Goal: Transaction & Acquisition: Purchase product/service

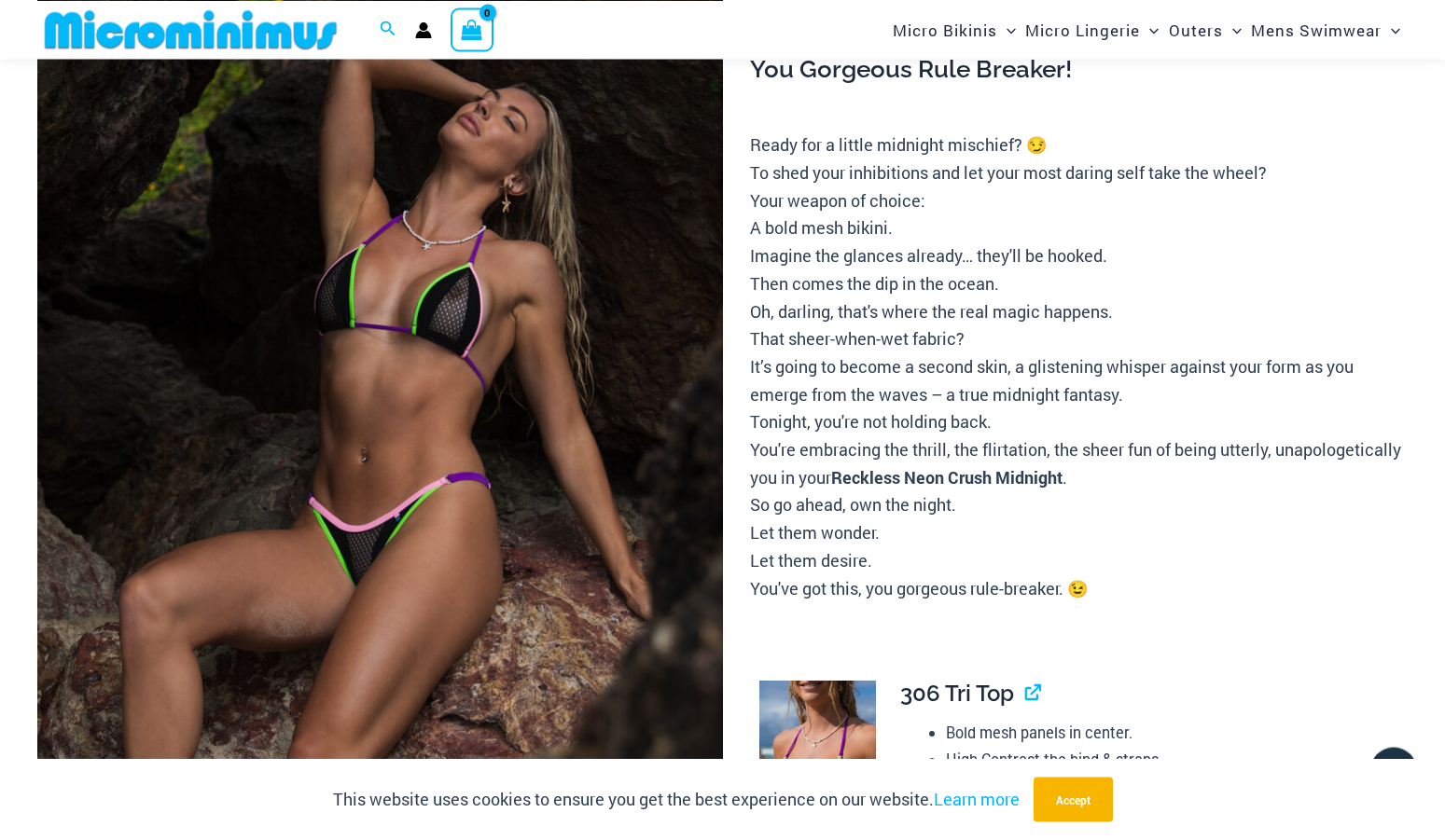
scroll to position [238, 0]
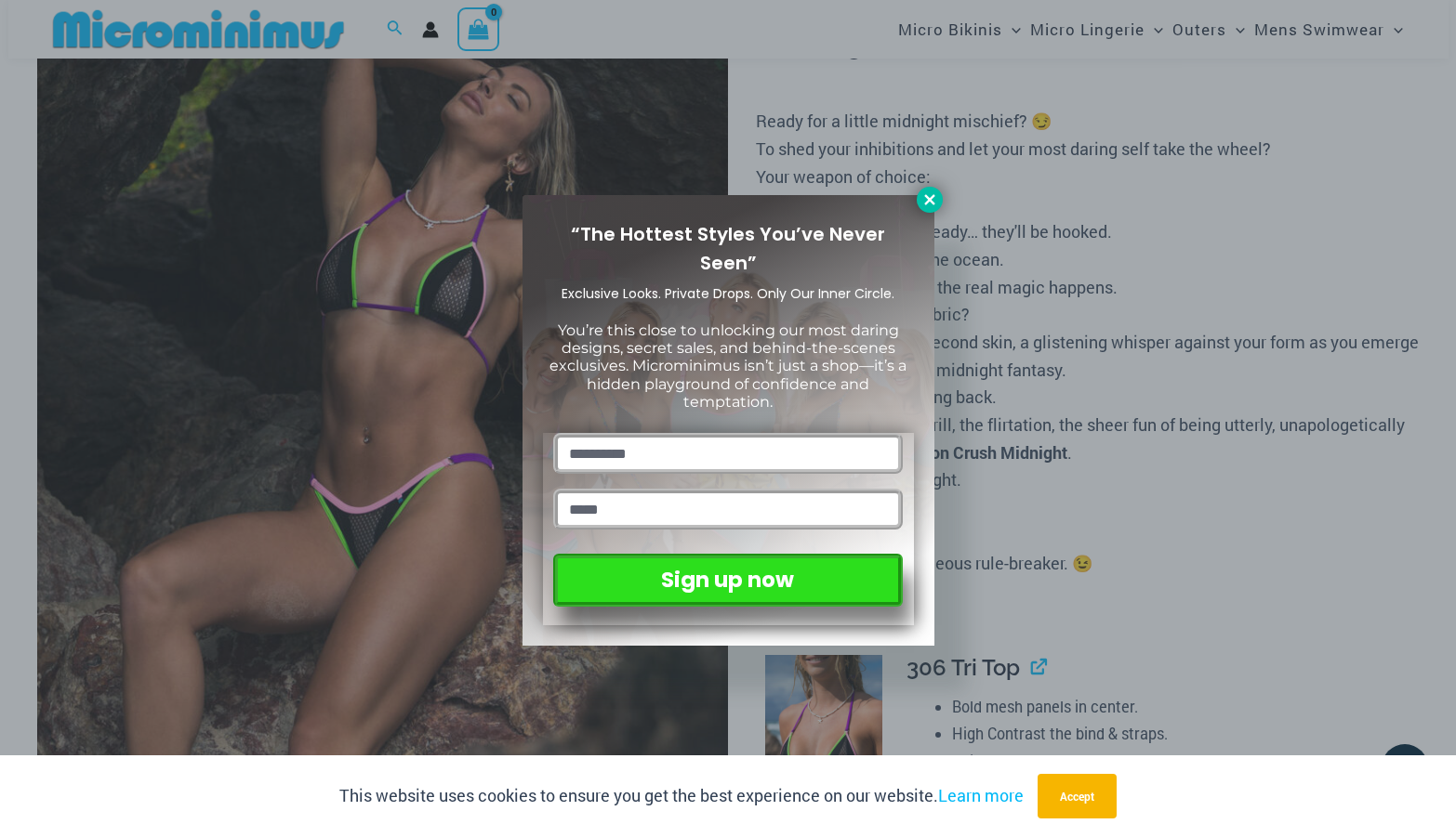
click at [929, 187] on button at bounding box center [930, 200] width 26 height 26
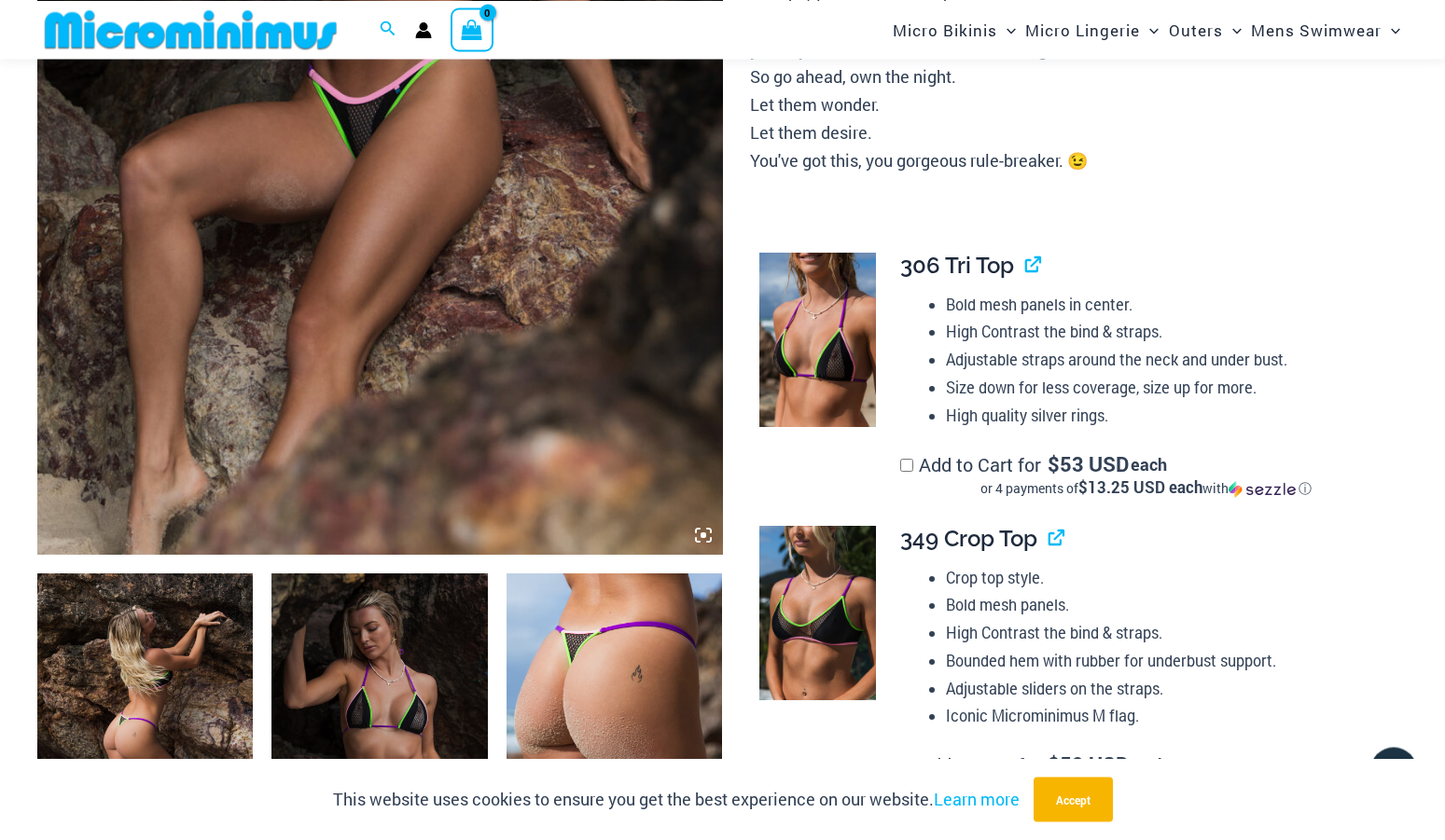
scroll to position [761, 0]
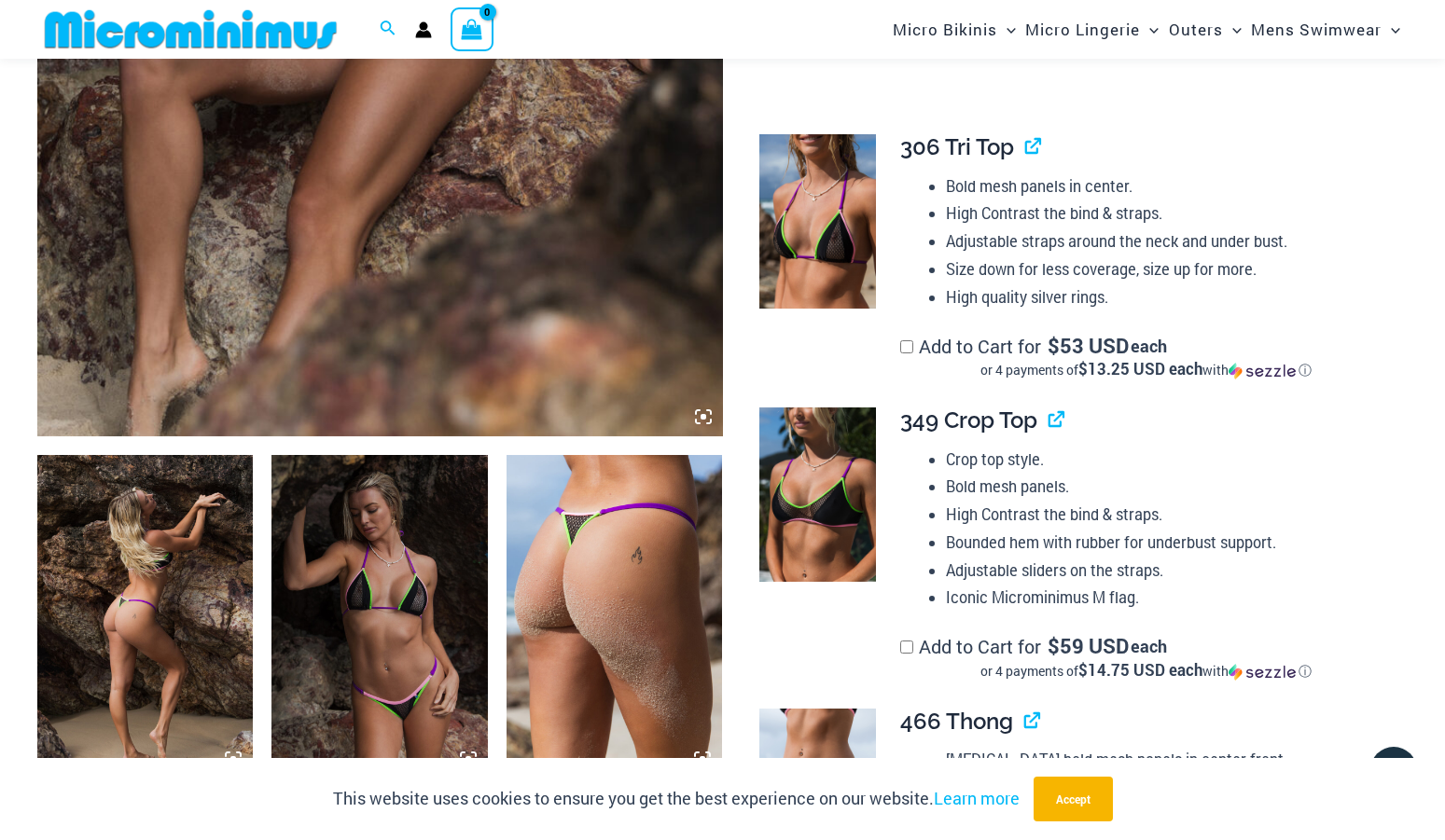
click at [176, 544] on img at bounding box center [145, 617] width 215 height 324
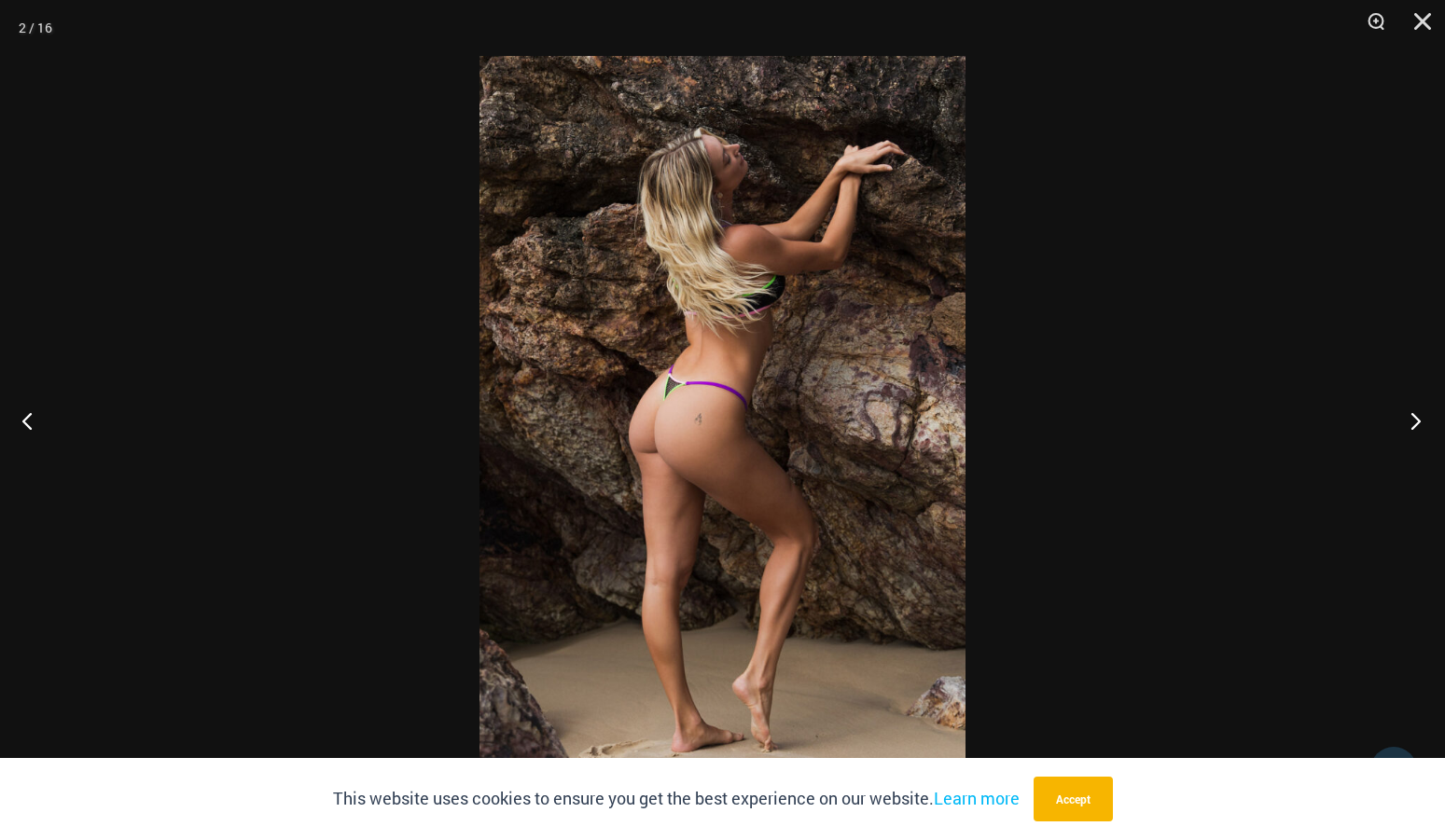
click at [1416, 420] on button "Next" at bounding box center [1410, 420] width 70 height 93
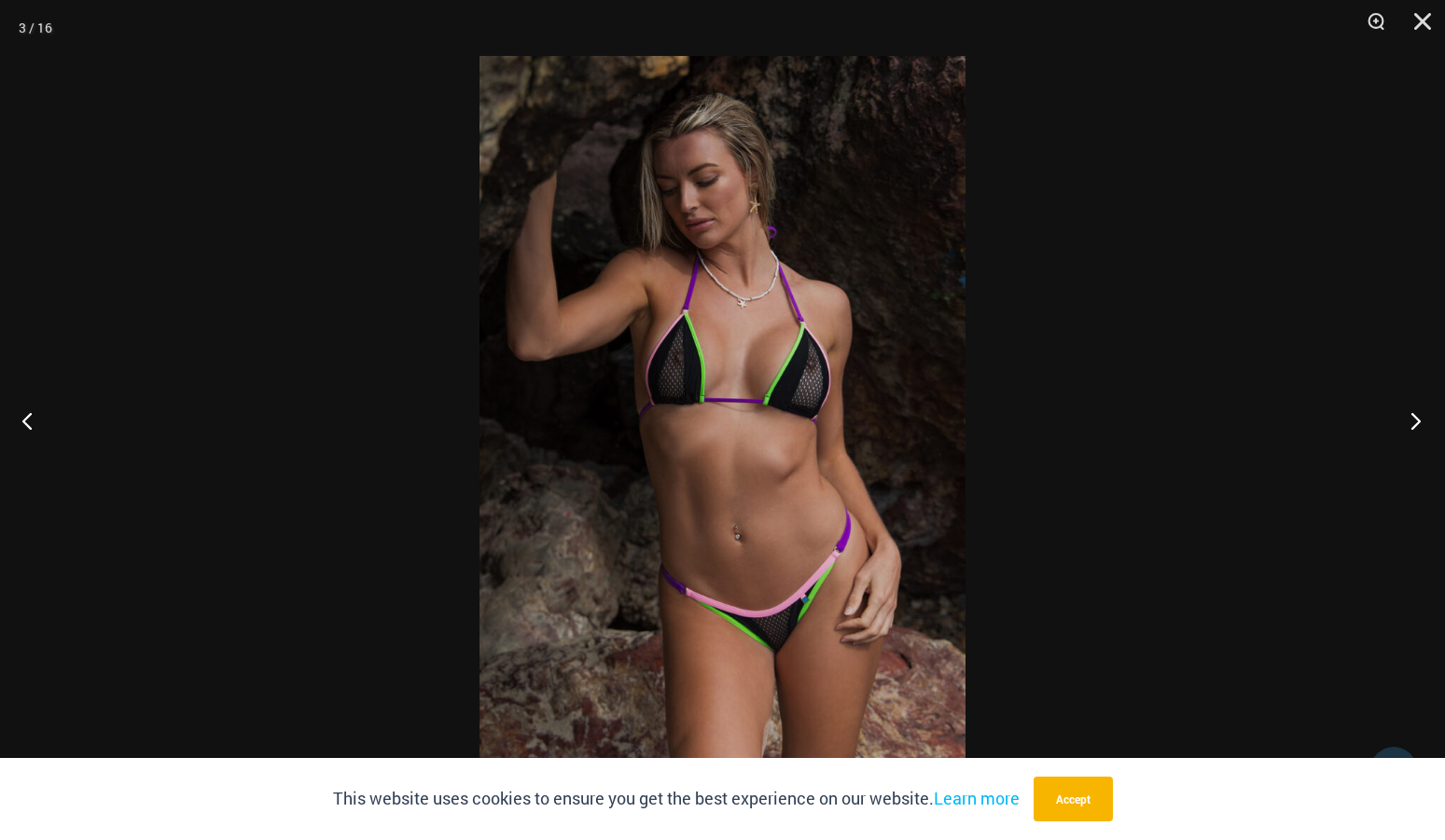
click at [1416, 420] on button "Next" at bounding box center [1410, 420] width 70 height 93
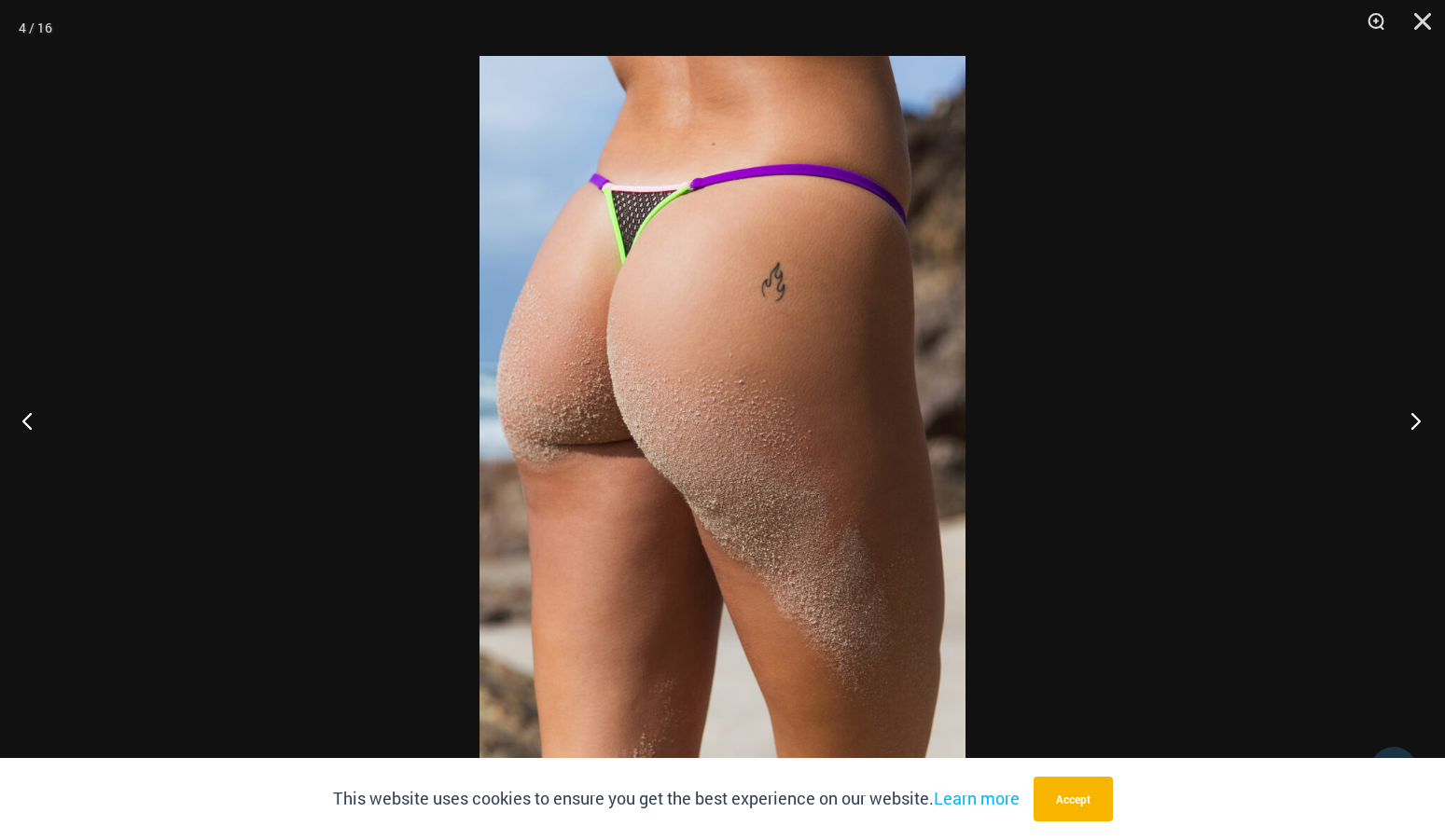
click at [1416, 420] on button "Next" at bounding box center [1410, 420] width 70 height 93
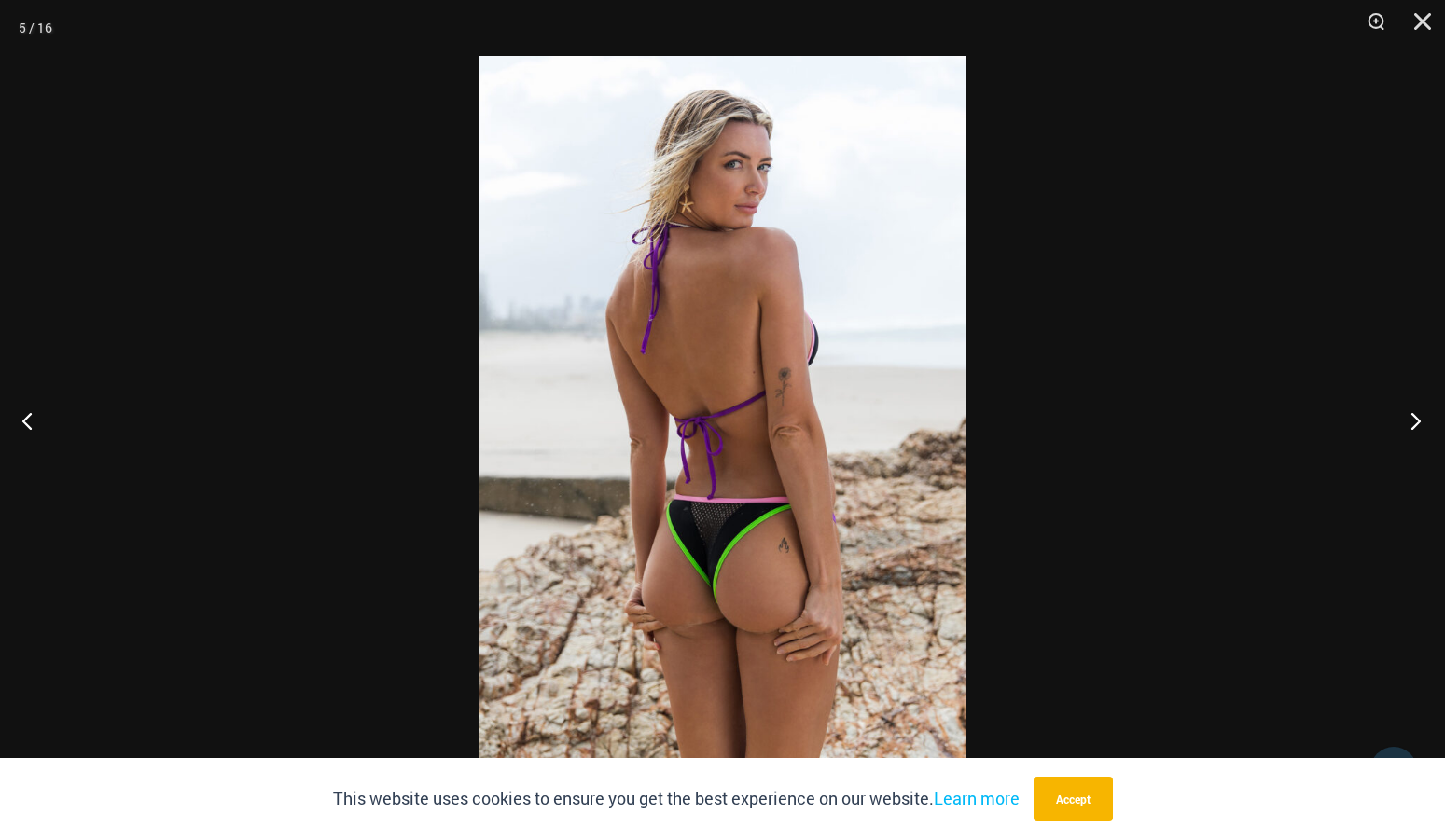
click at [1416, 420] on button "Next" at bounding box center [1410, 420] width 70 height 93
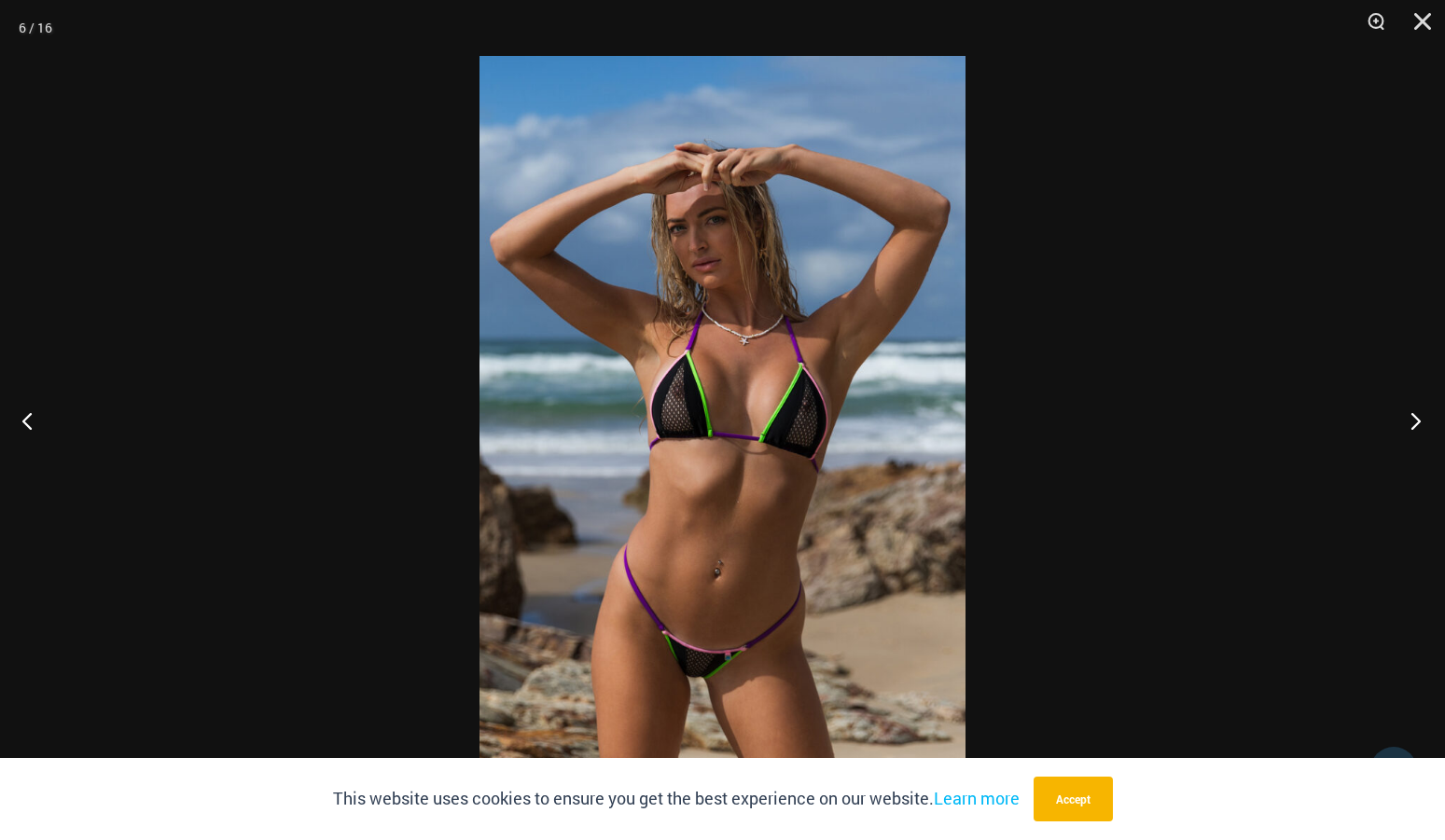
click at [1416, 420] on button "Next" at bounding box center [1410, 420] width 70 height 93
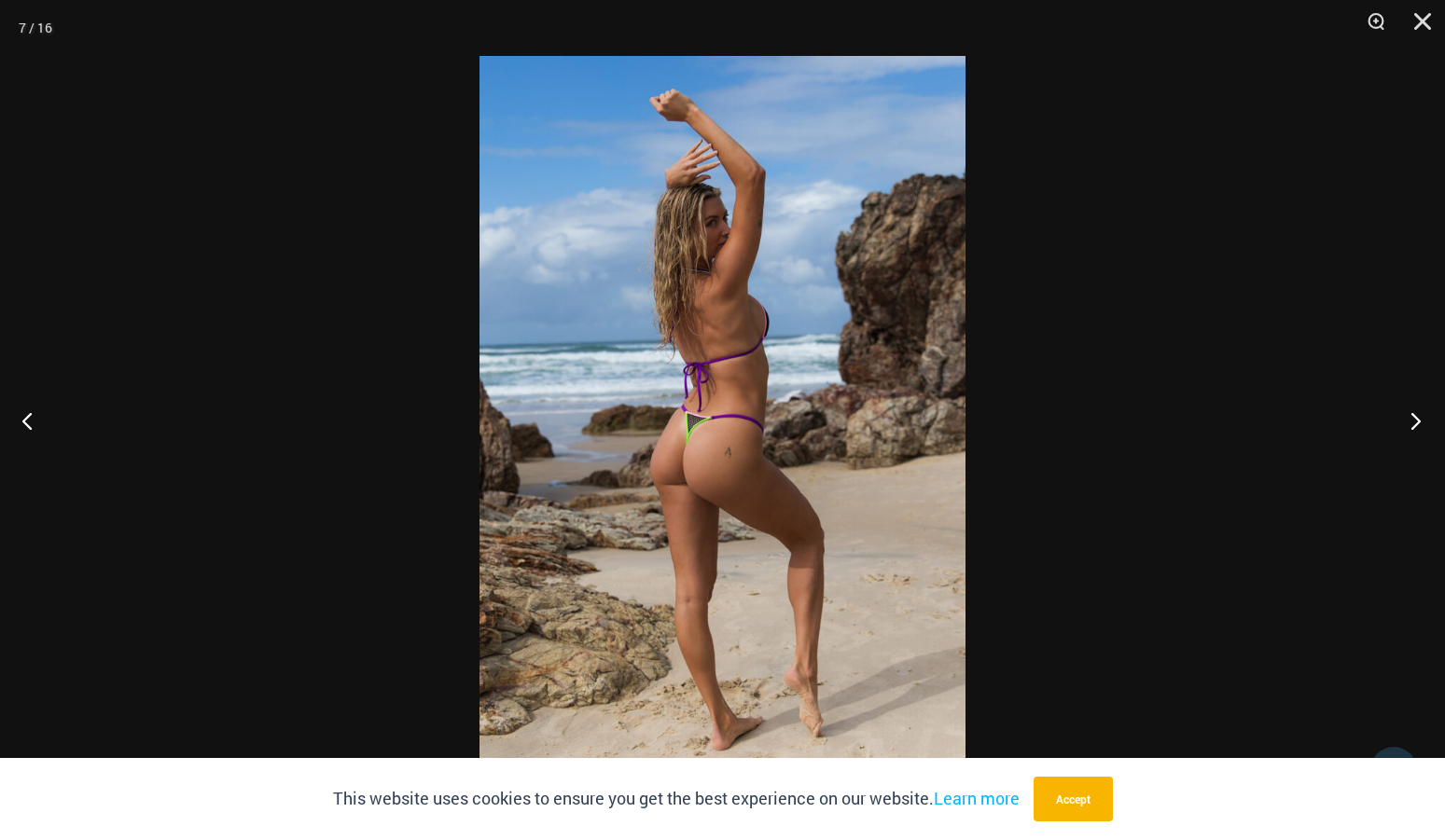
click at [1416, 420] on button "Next" at bounding box center [1410, 420] width 70 height 93
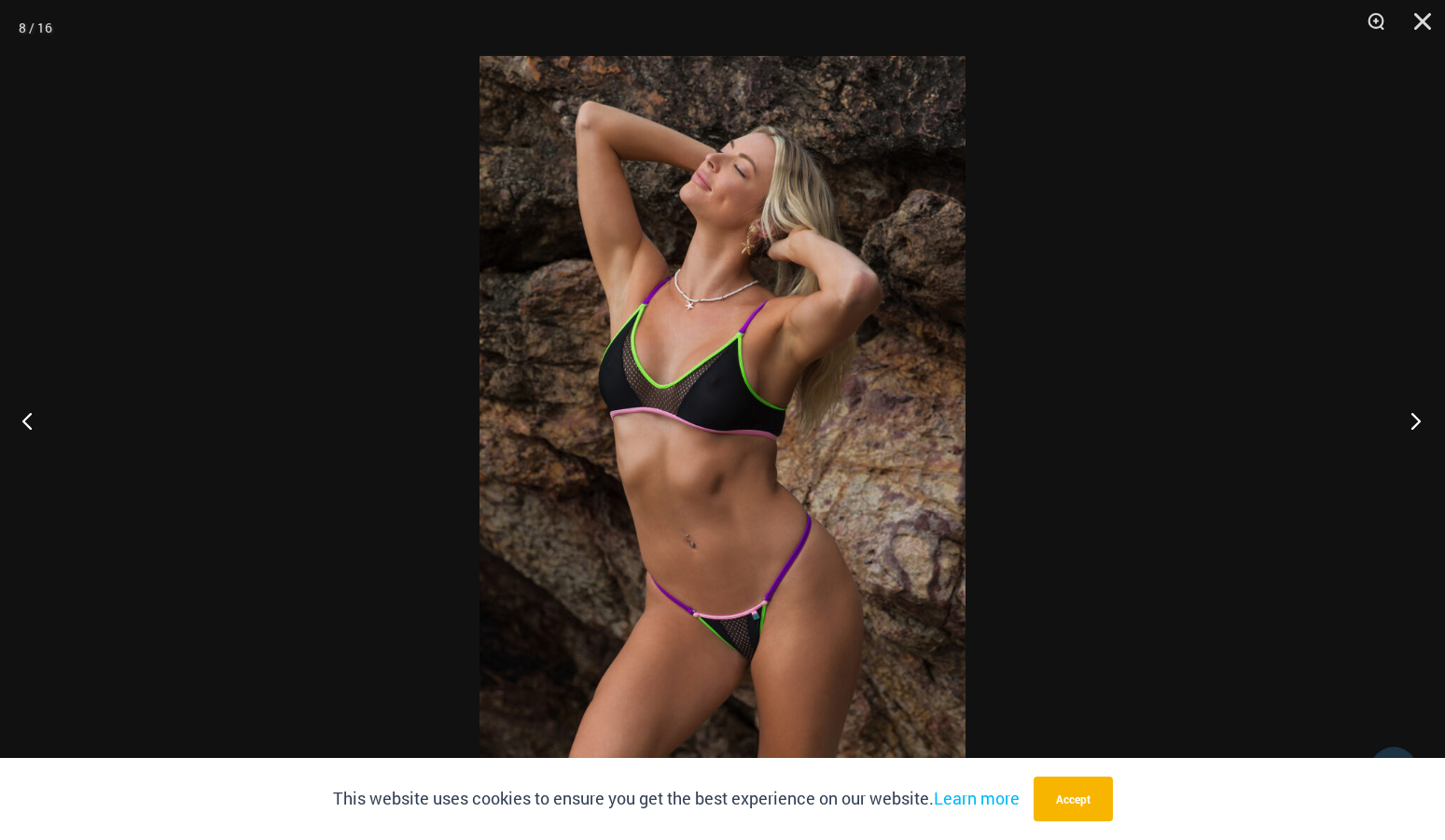
click at [1416, 420] on button "Next" at bounding box center [1410, 420] width 70 height 93
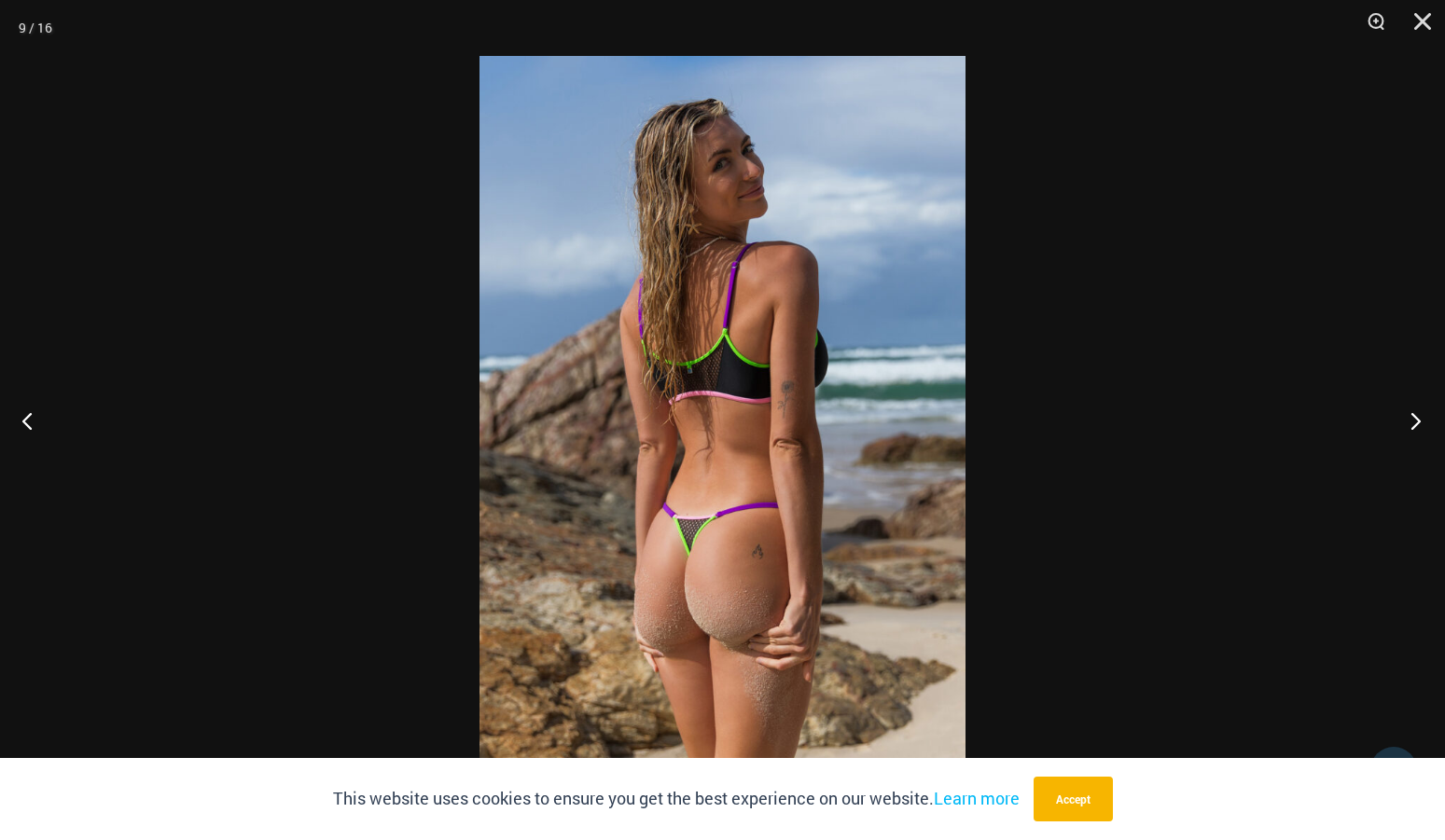
click at [1416, 420] on button "Next" at bounding box center [1410, 420] width 70 height 93
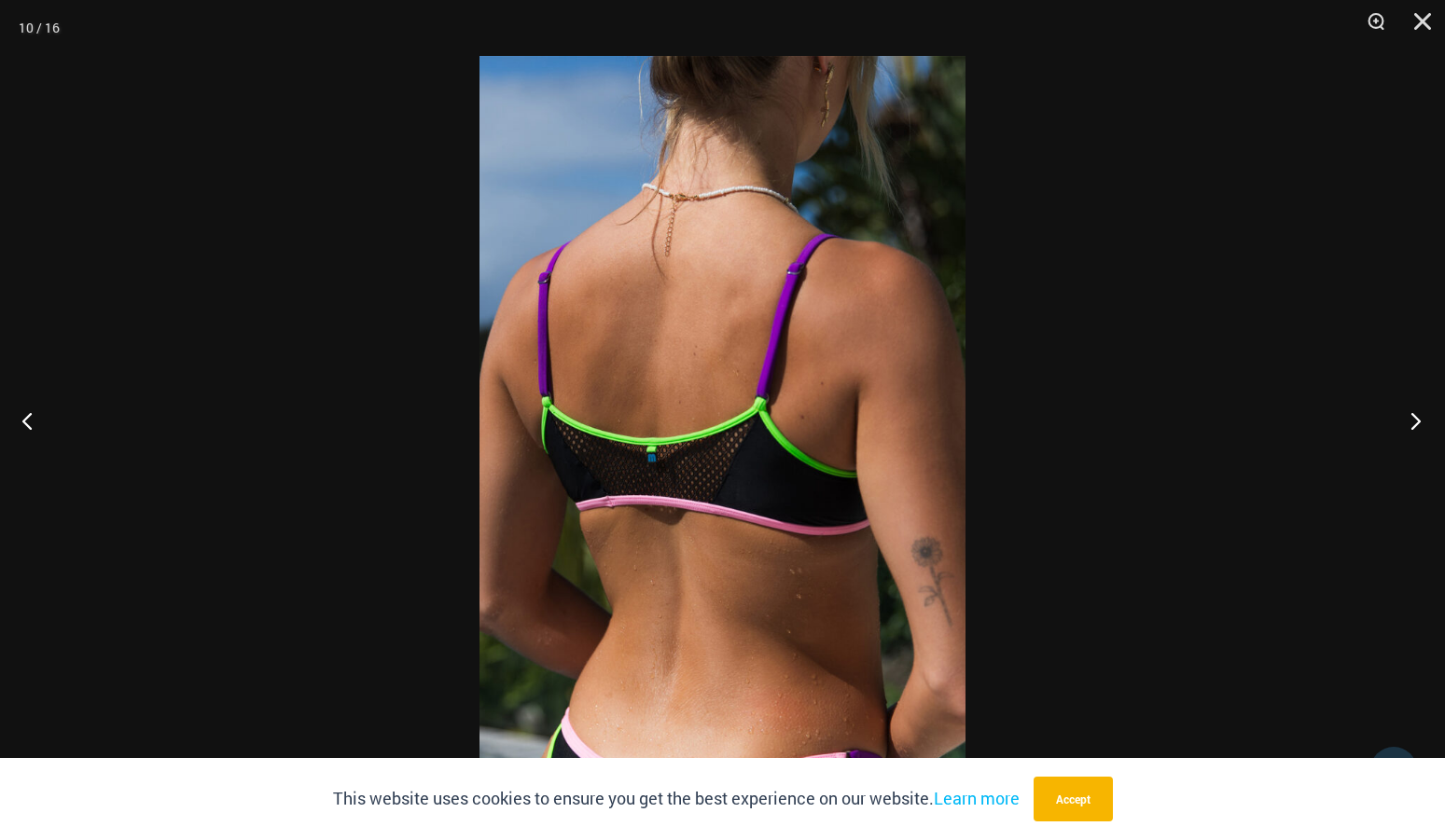
click at [1416, 420] on button "Next" at bounding box center [1410, 420] width 70 height 93
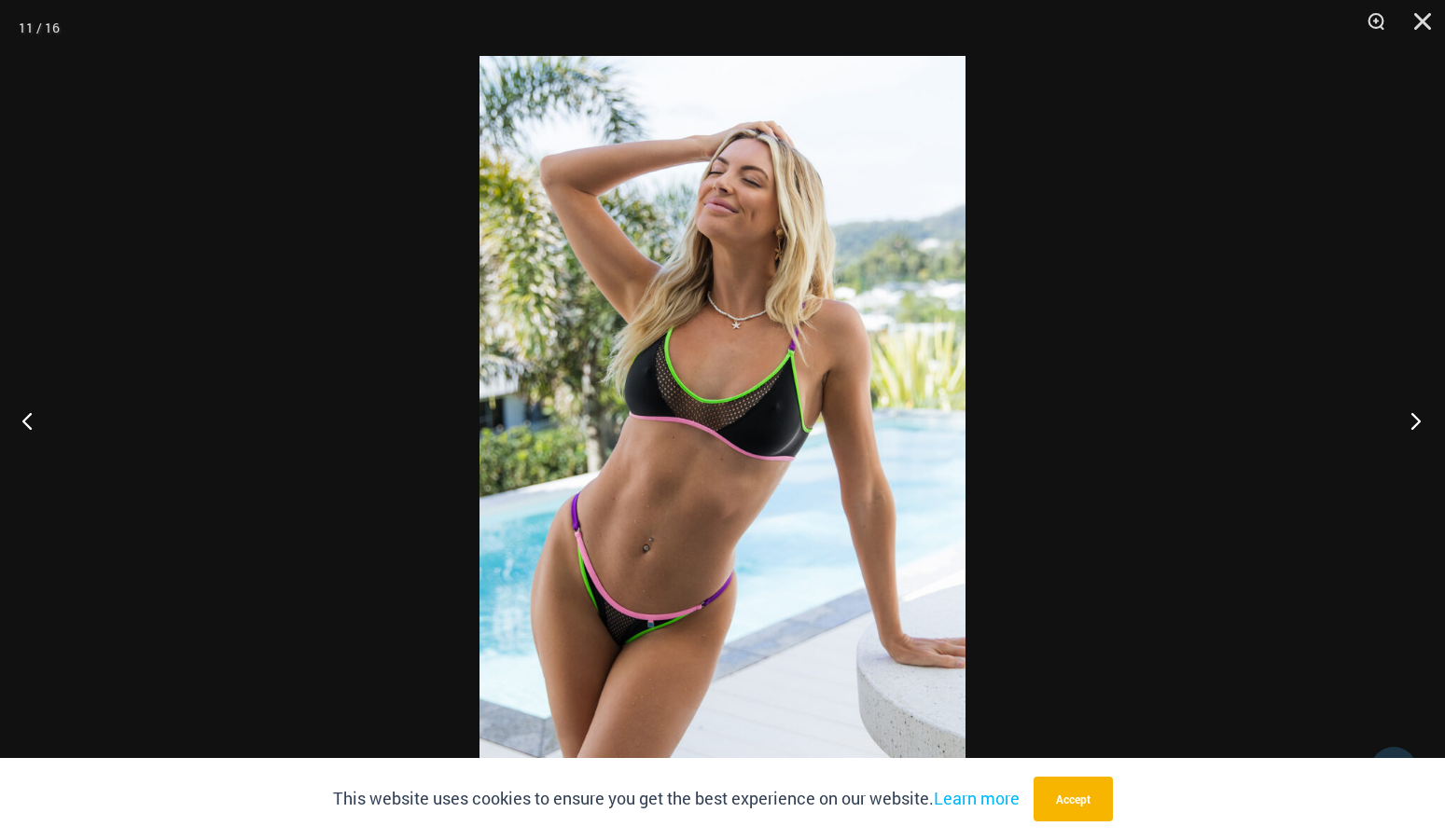
click at [1416, 420] on button "Next" at bounding box center [1410, 420] width 70 height 93
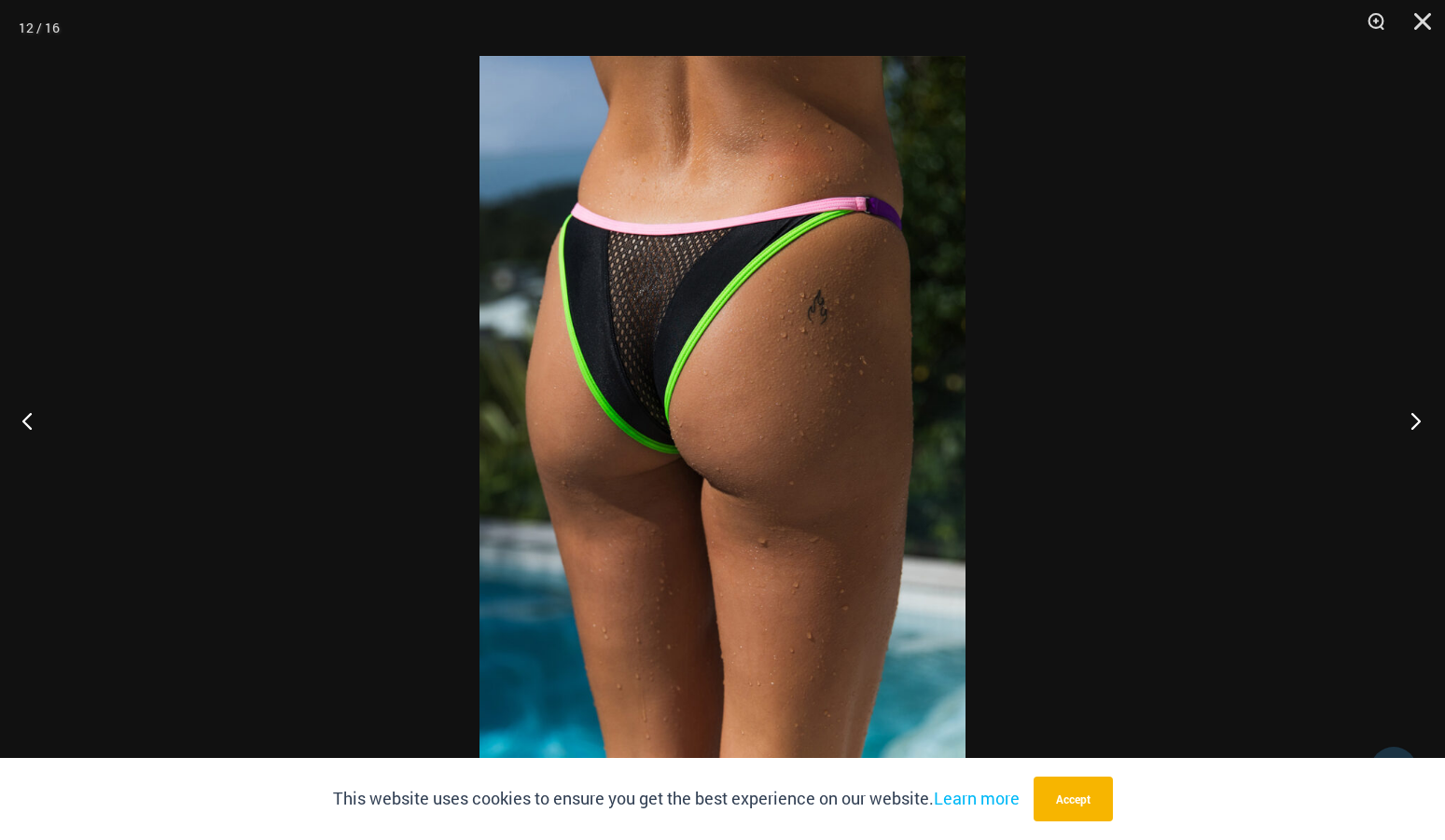
click at [1416, 420] on button "Next" at bounding box center [1410, 420] width 70 height 93
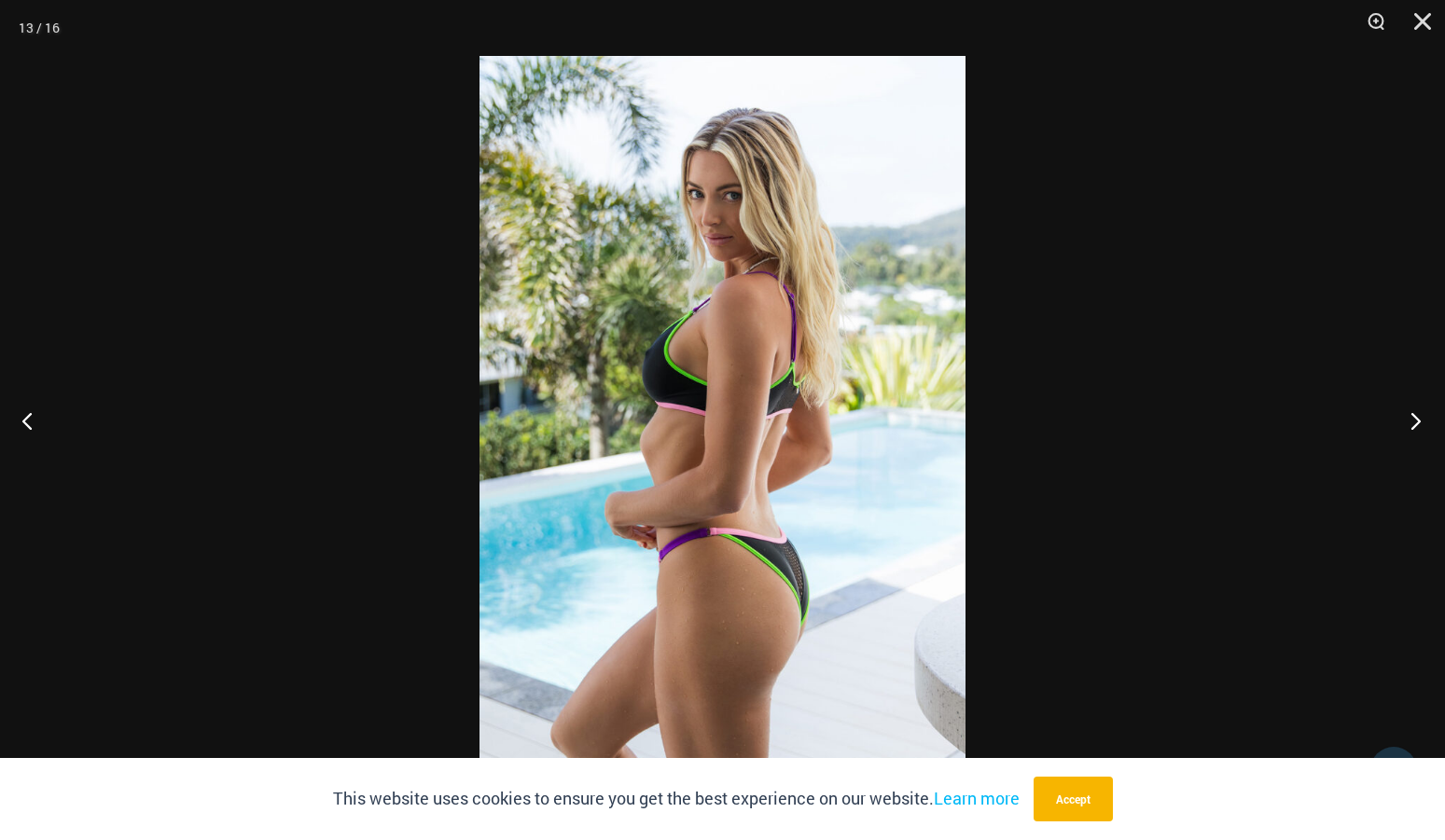
click at [1416, 420] on button "Next" at bounding box center [1410, 420] width 70 height 93
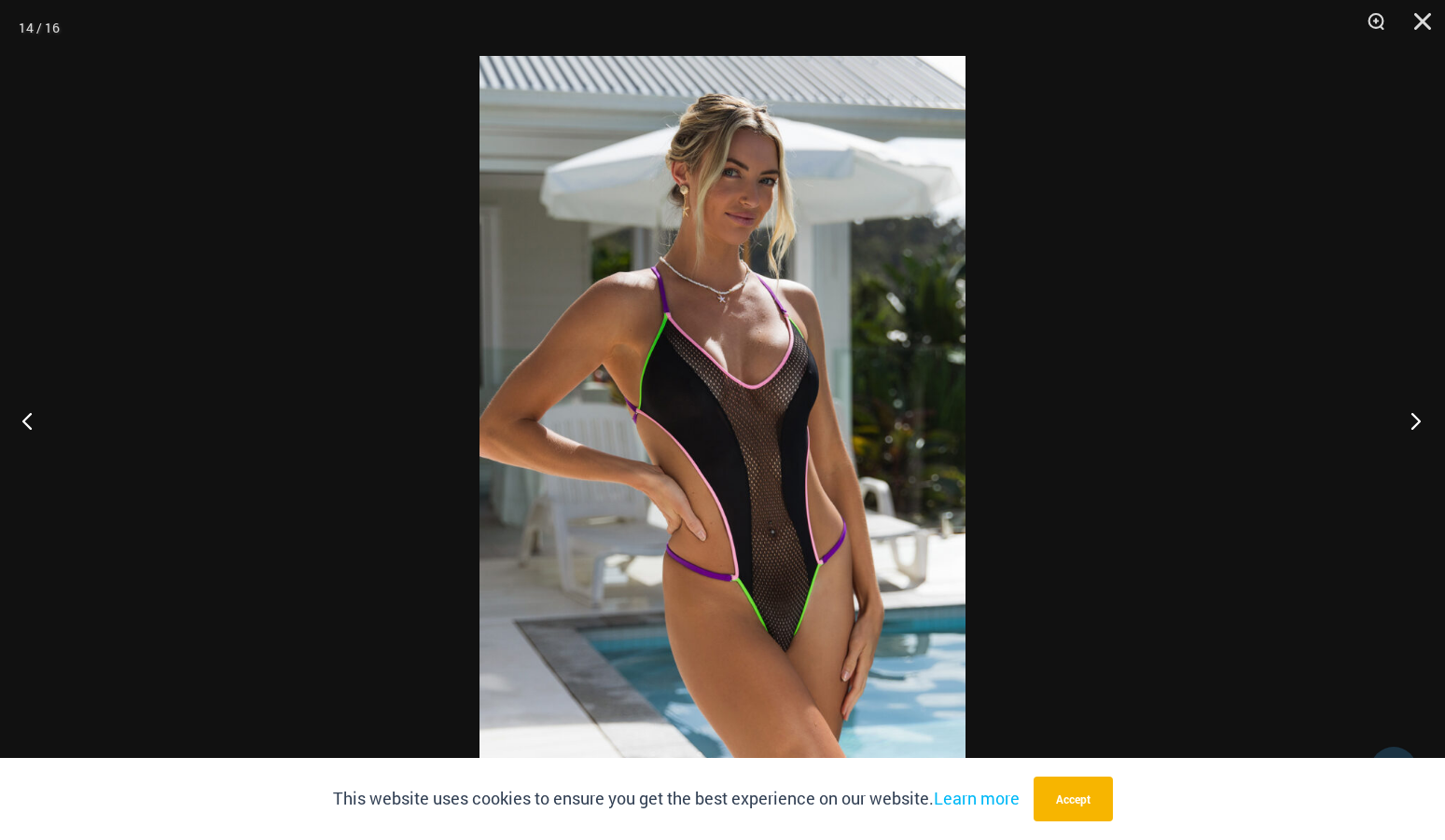
click at [1416, 420] on button "Next" at bounding box center [1410, 420] width 70 height 93
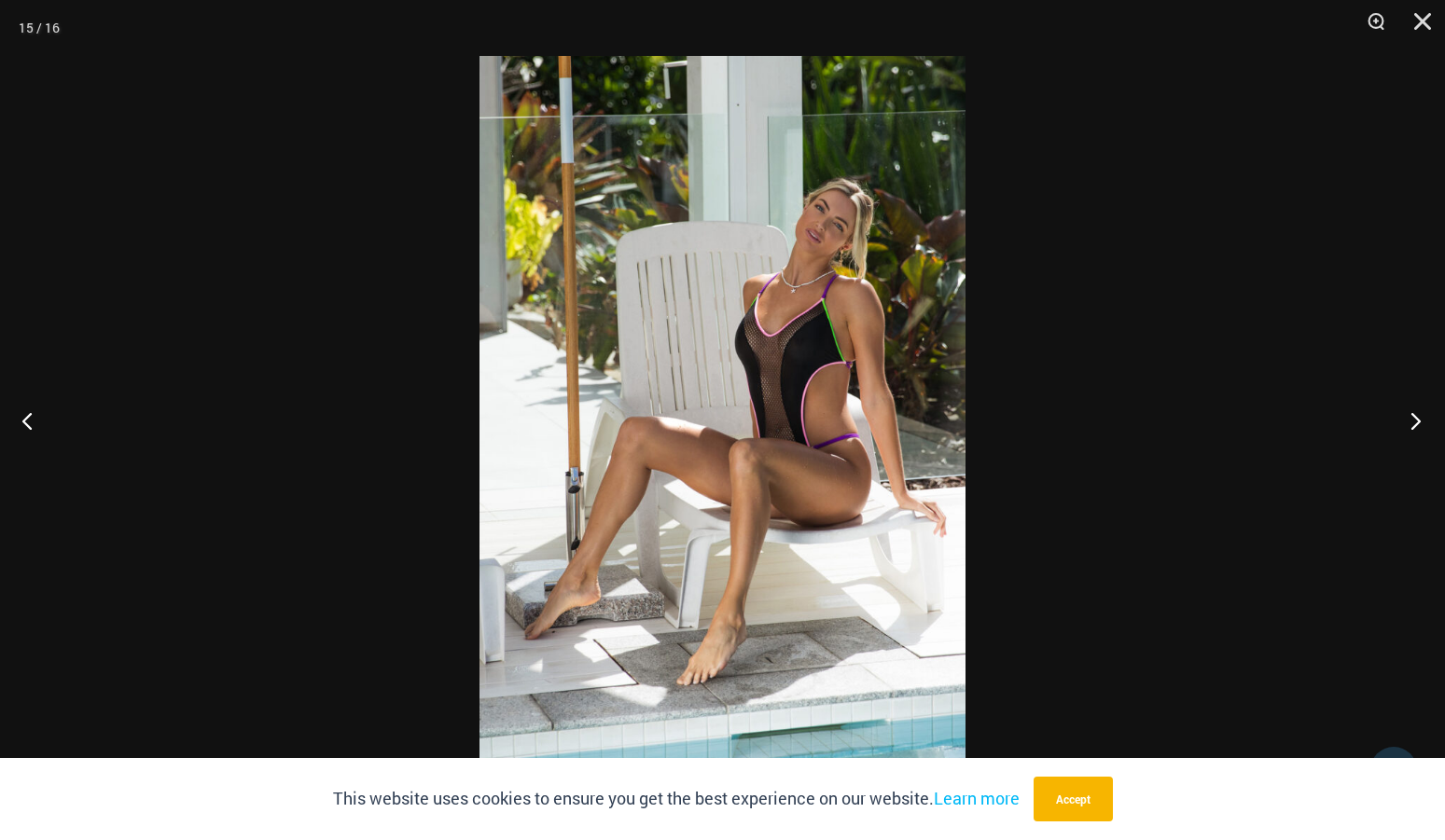
click at [1416, 420] on button "Next" at bounding box center [1410, 420] width 70 height 93
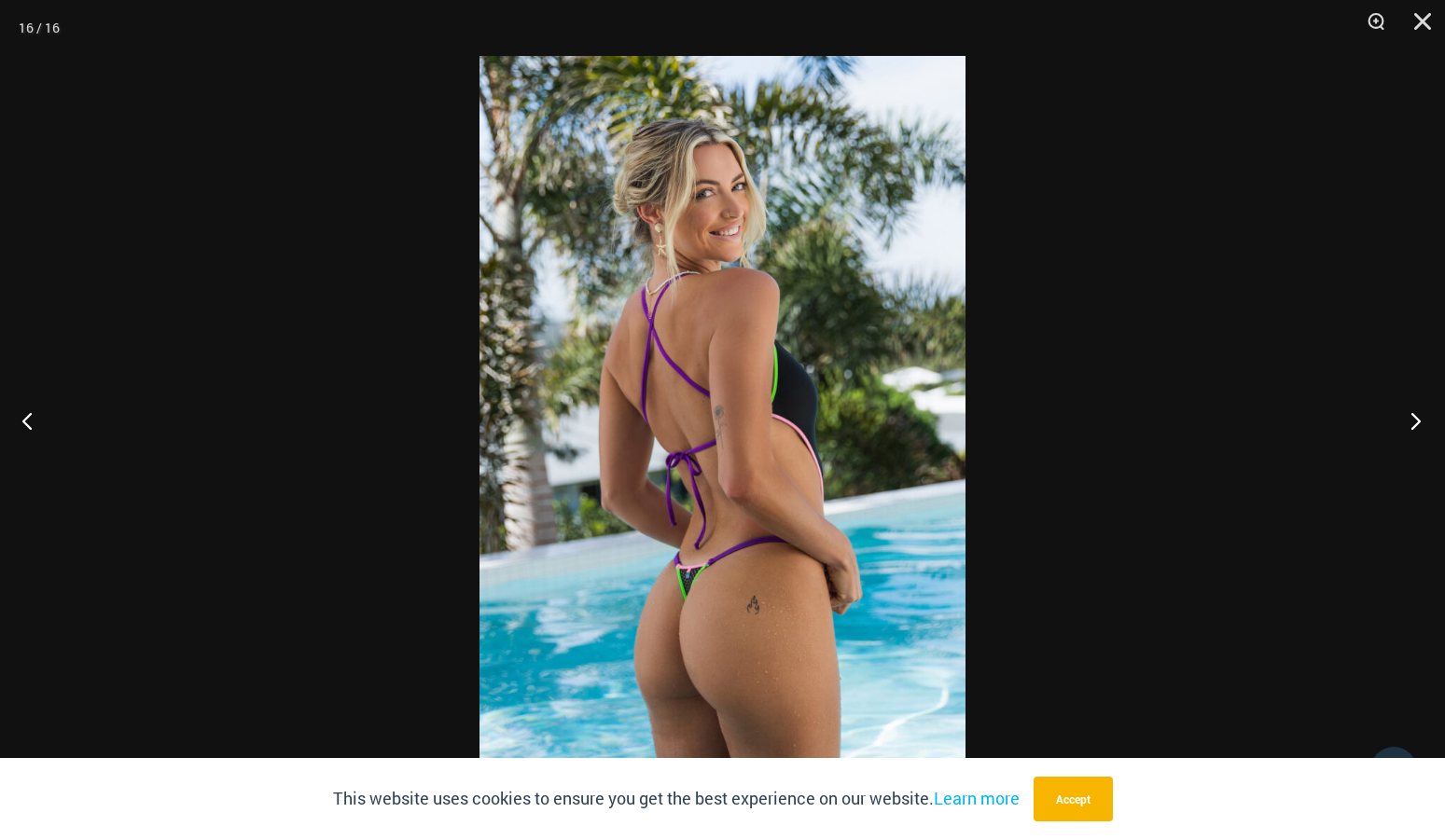
click at [1416, 420] on button "Next" at bounding box center [1410, 420] width 70 height 93
